Goal: Task Accomplishment & Management: Manage account settings

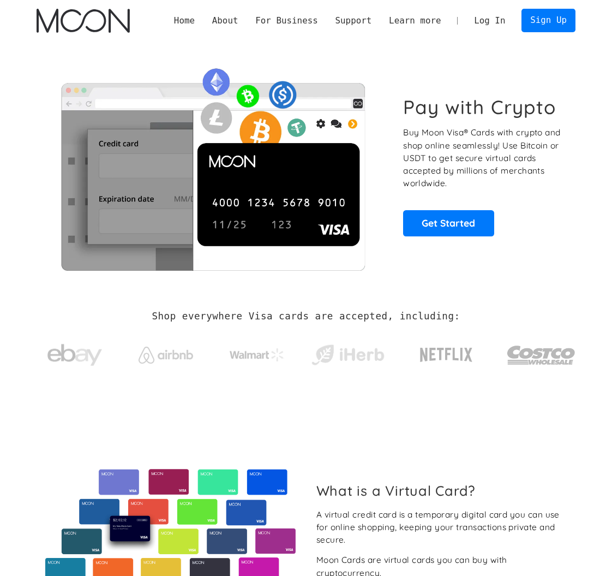
click at [489, 20] on link "Log In" at bounding box center [489, 20] width 49 height 22
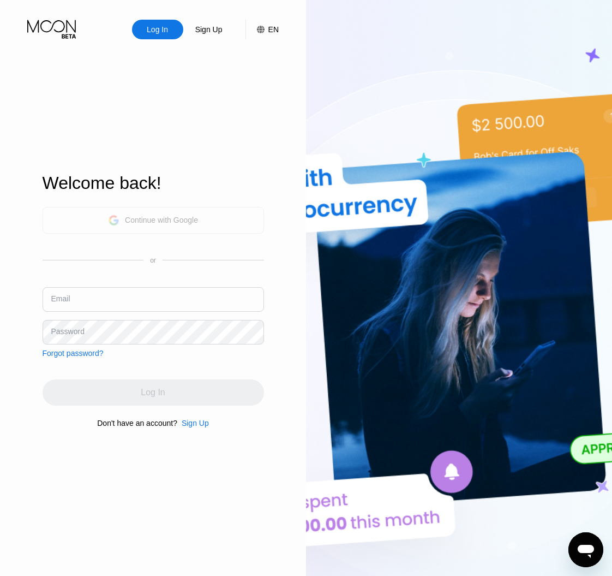
click at [194, 218] on div "Continue with Google" at bounding box center [161, 219] width 73 height 9
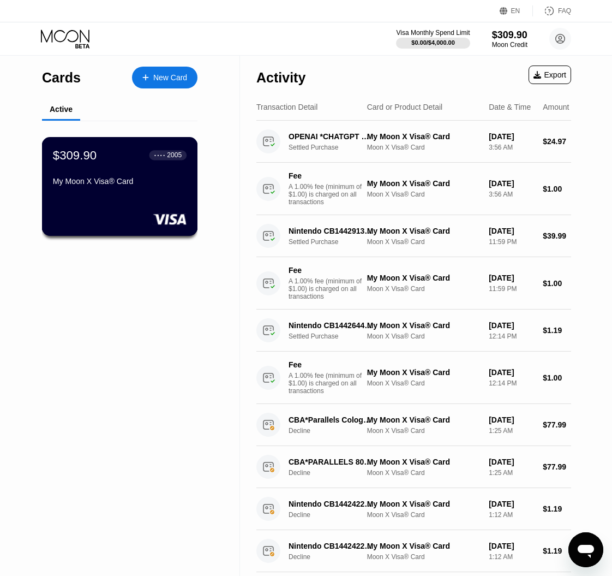
click at [120, 181] on div "My Moon X Visa® Card" at bounding box center [120, 181] width 134 height 9
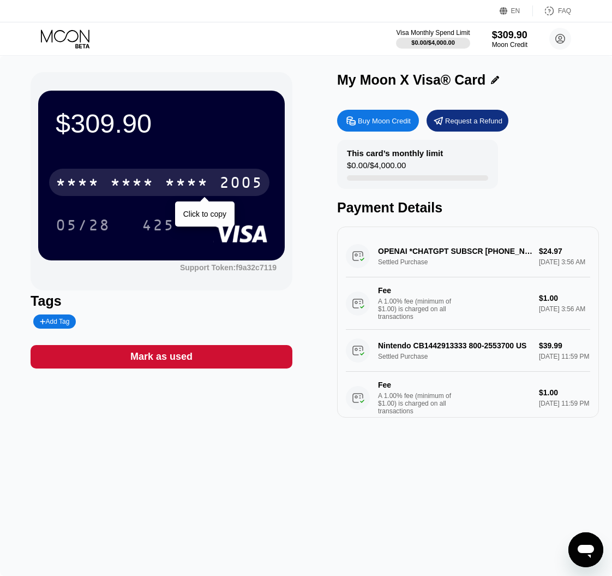
click at [181, 182] on div "* * * *" at bounding box center [187, 183] width 44 height 17
